Goal: Information Seeking & Learning: Check status

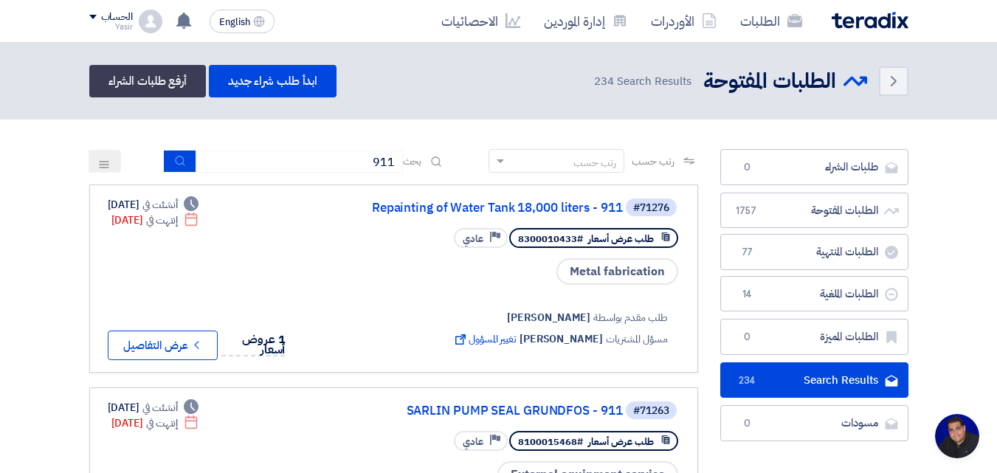
scroll to position [70, 0]
click at [746, 23] on link "الطلبات" at bounding box center [772, 21] width 86 height 35
click at [713, 27] on icon at bounding box center [709, 20] width 15 height 15
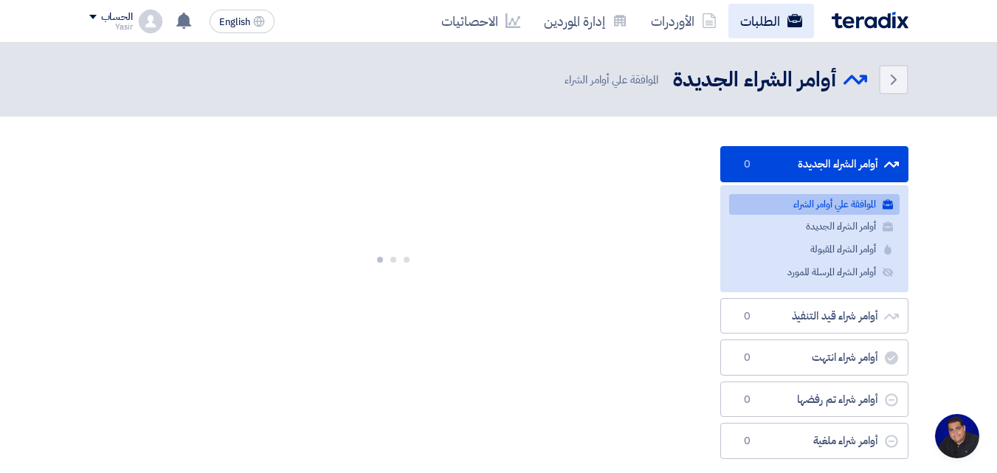
click at [769, 27] on link "الطلبات" at bounding box center [772, 21] width 86 height 35
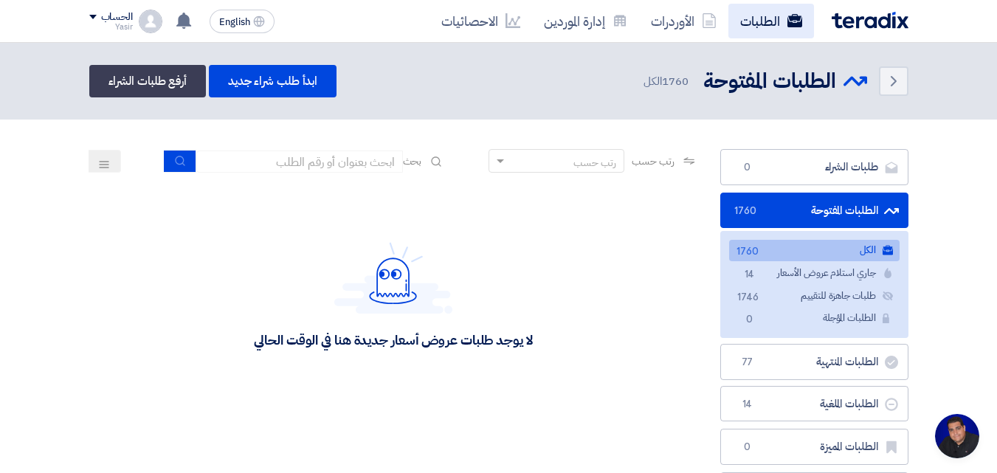
click at [744, 21] on link "الطلبات" at bounding box center [772, 21] width 86 height 35
click at [745, 21] on link "الطلبات" at bounding box center [772, 21] width 86 height 35
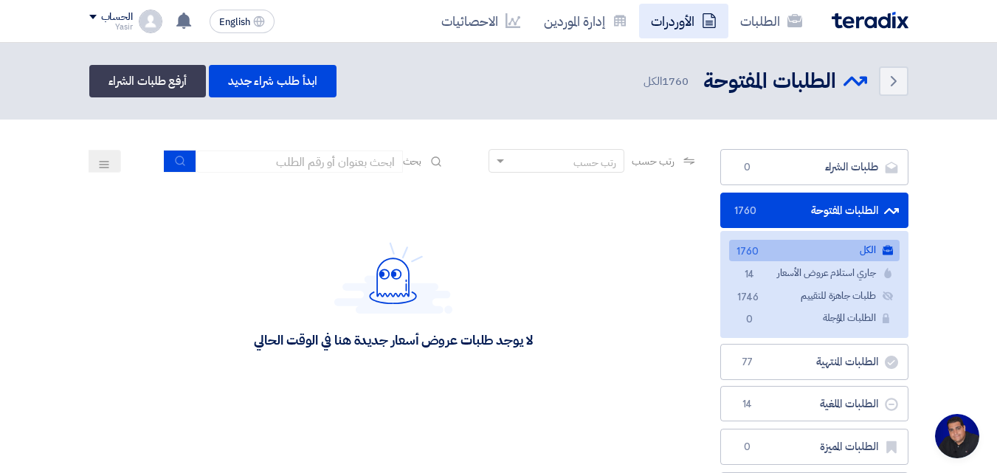
click at [667, 23] on link "الأوردرات" at bounding box center [683, 21] width 89 height 35
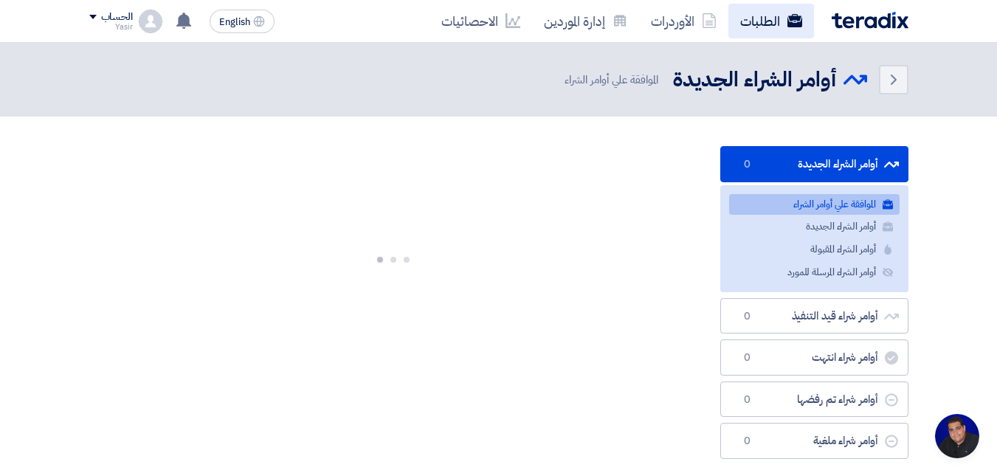
click at [748, 30] on link "الطلبات" at bounding box center [772, 21] width 86 height 35
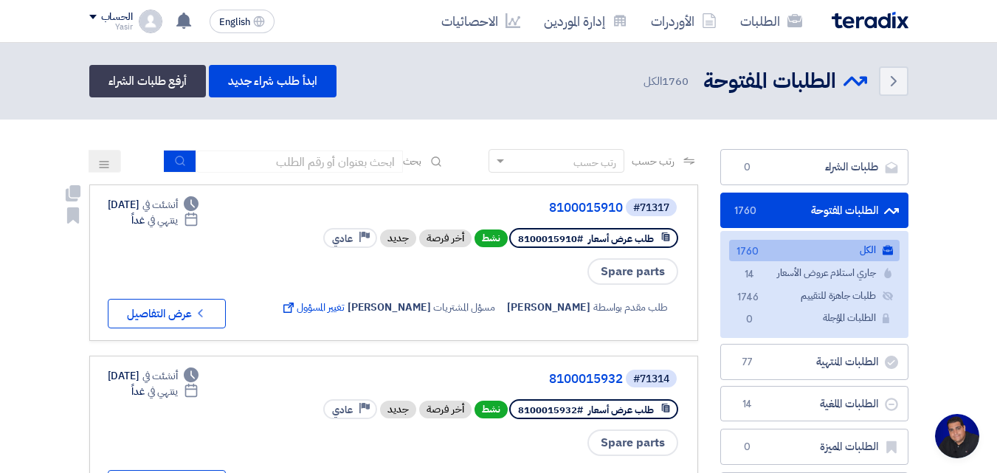
drag, startPoint x: 390, startPoint y: 241, endPoint x: 492, endPoint y: 283, distance: 110.2
click at [492, 283] on div "#71317 8100015910 طلب عرض أسعار #8100015910 نشط أخر فرصة جديد Priority عادي Spa…" at bounding box center [479, 262] width 402 height 131
click at [486, 278] on div "Spare parts" at bounding box center [479, 272] width 402 height 30
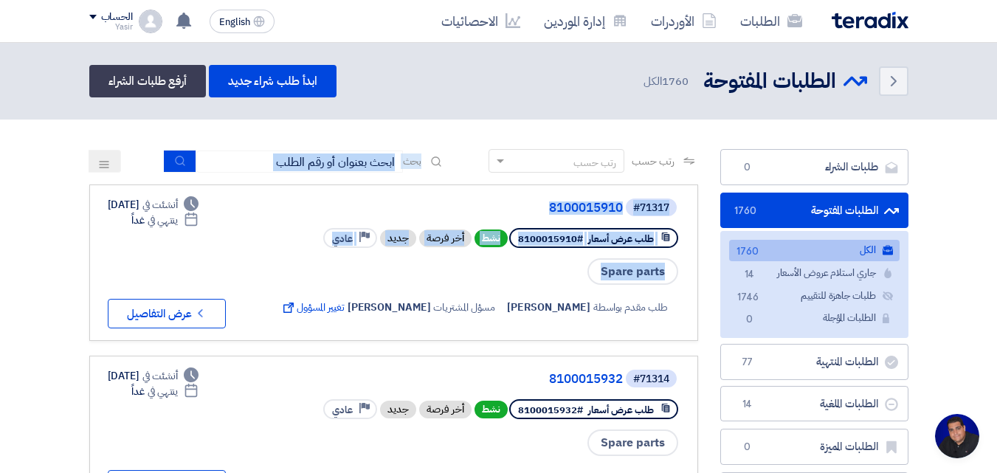
drag, startPoint x: 672, startPoint y: 286, endPoint x: 532, endPoint y: 178, distance: 177.3
click at [470, 183] on div "رتب حسب رتب حسب بحث" at bounding box center [393, 166] width 609 height 35
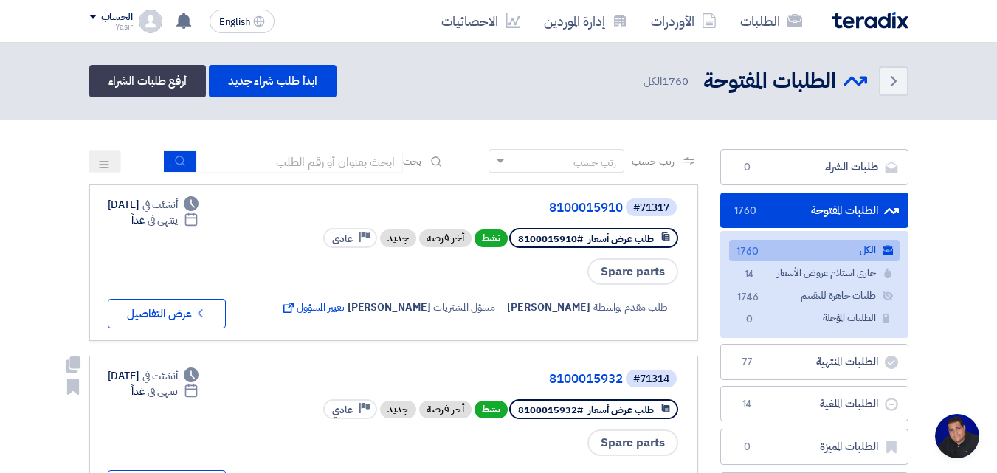
drag, startPoint x: 674, startPoint y: 447, endPoint x: 401, endPoint y: 361, distance: 286.2
click at [401, 361] on link "#71314 8100015932 طلب عرض أسعار #8100015932 نشط أخر فرصة جديد Priority عادي Spa…" at bounding box center [393, 434] width 609 height 156
click at [461, 376] on link "8100015932" at bounding box center [475, 379] width 295 height 13
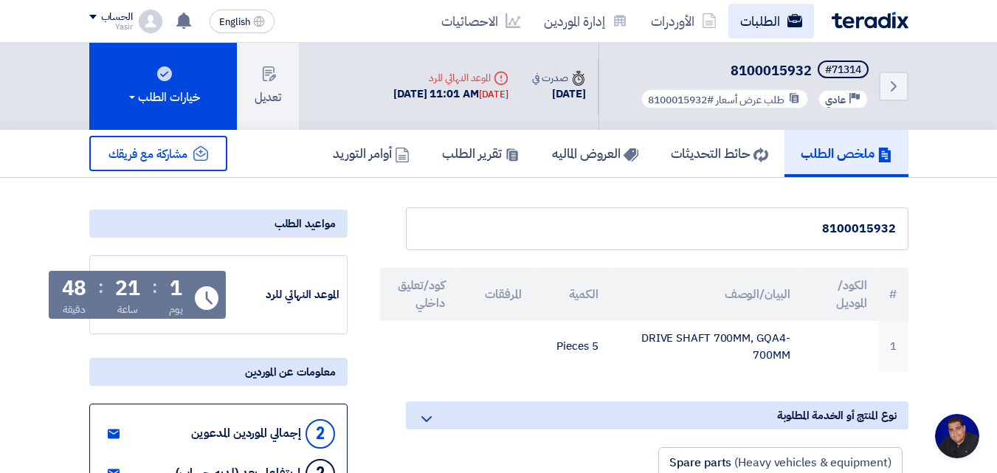
click at [754, 32] on link "الطلبات" at bounding box center [772, 21] width 86 height 35
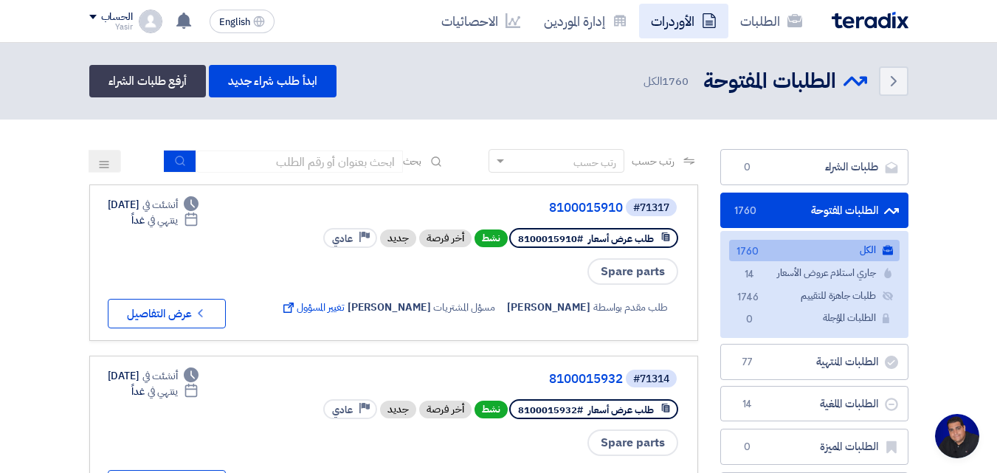
click at [694, 18] on link "الأوردرات" at bounding box center [683, 21] width 89 height 35
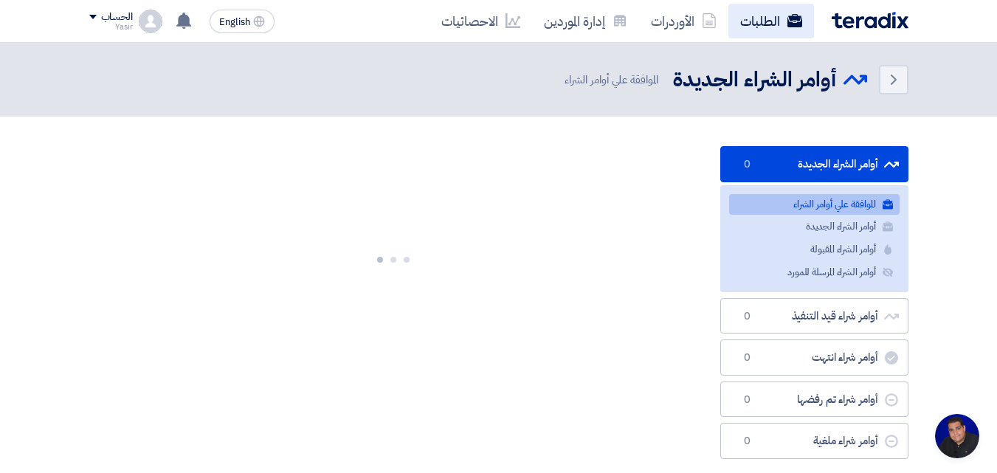
click at [757, 24] on link "الطلبات" at bounding box center [772, 21] width 86 height 35
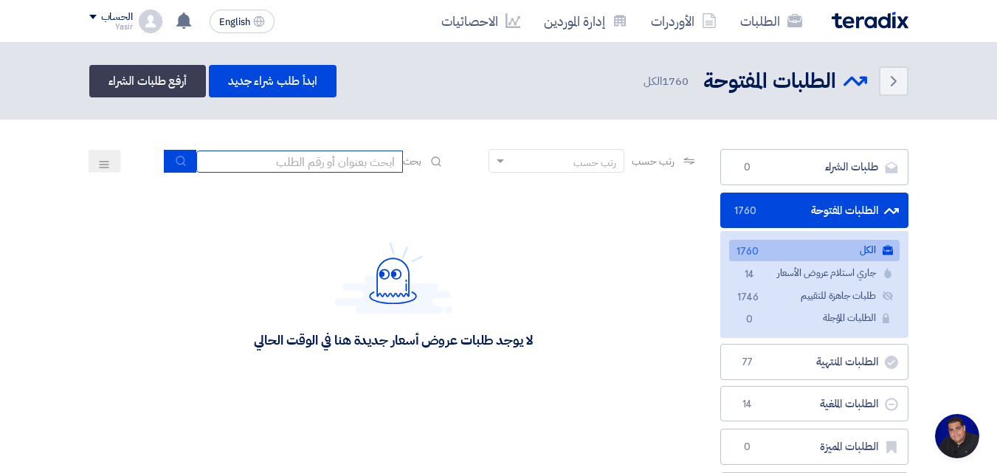
click at [373, 161] on input at bounding box center [299, 162] width 207 height 22
type input "4087"
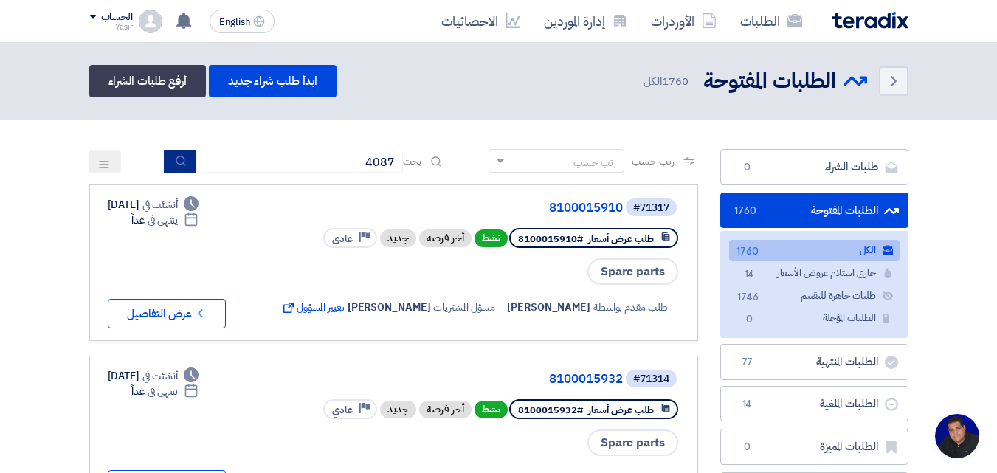
click at [181, 164] on icon "submit" at bounding box center [181, 161] width 12 height 12
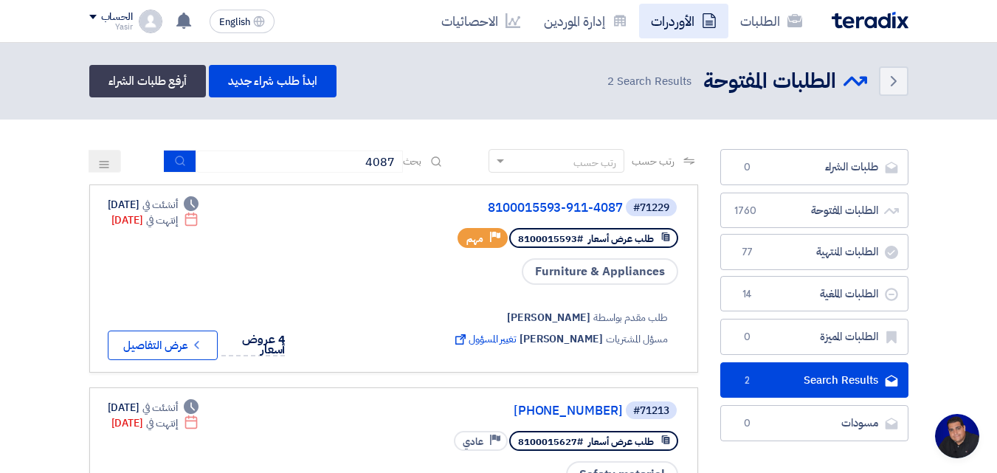
click at [723, 31] on link "الأوردرات" at bounding box center [683, 21] width 89 height 35
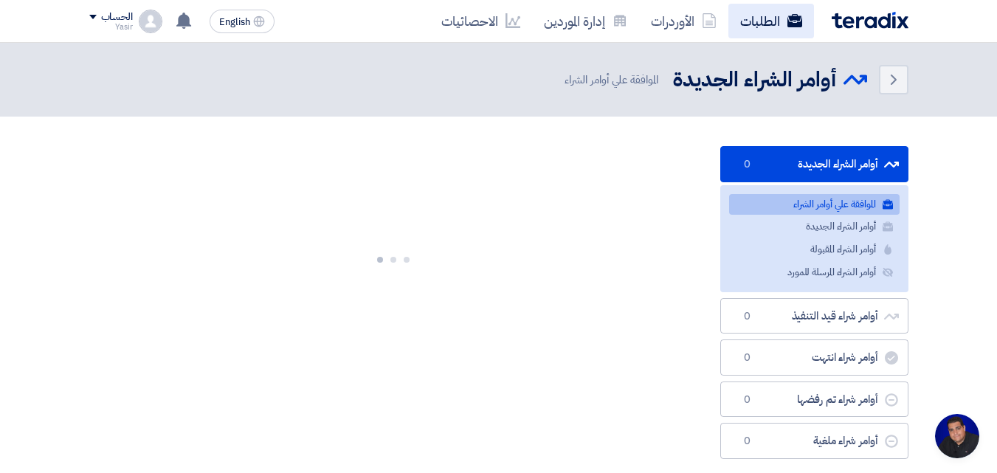
click at [768, 27] on link "الطلبات" at bounding box center [772, 21] width 86 height 35
